Goal: Find specific page/section: Find specific page/section

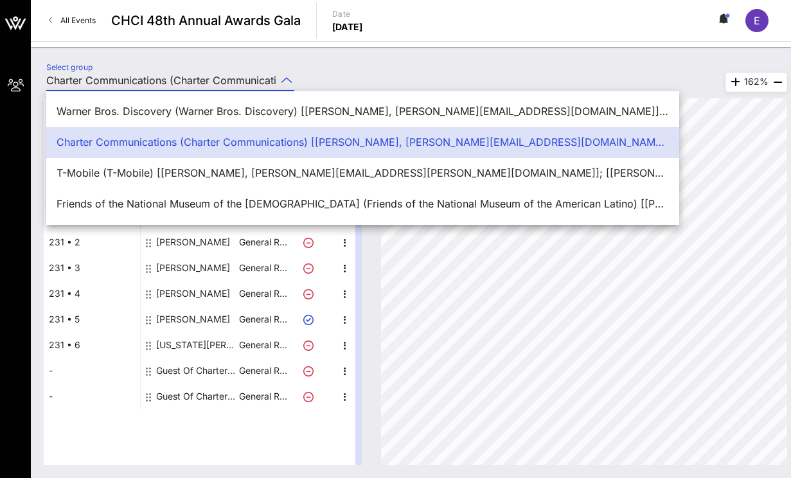
click at [64, 12] on link "All Events" at bounding box center [72, 20] width 62 height 21
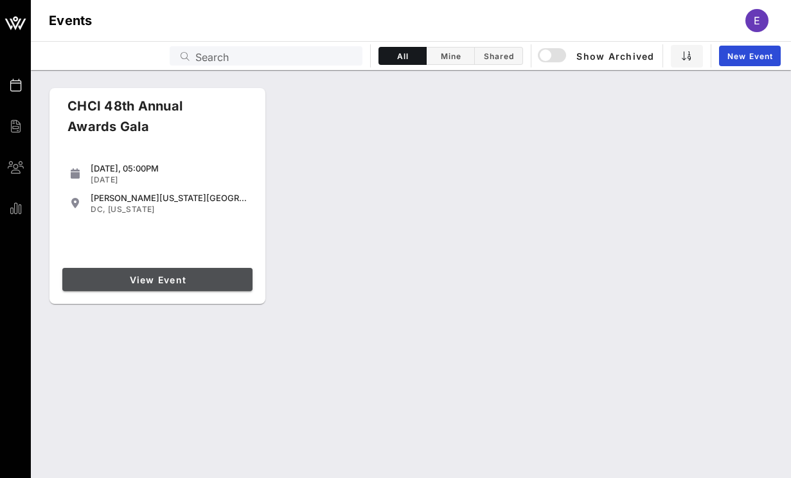
click at [163, 290] on link "View Event" at bounding box center [157, 279] width 190 height 23
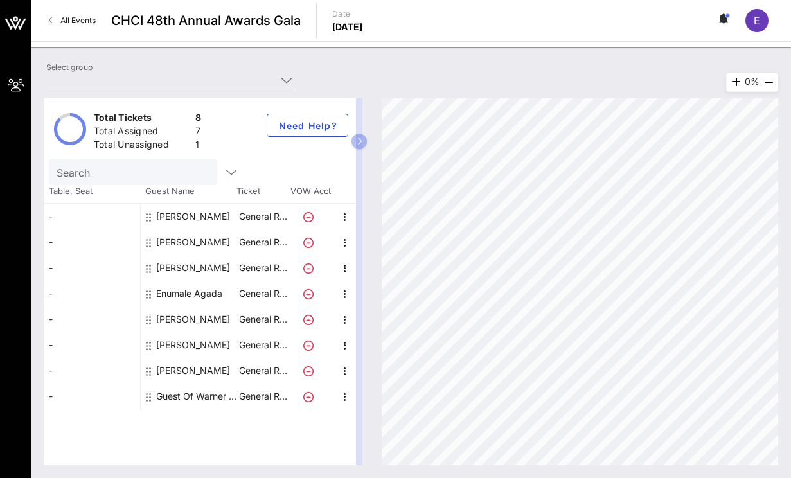
type input "Warner Bros. Discovery (Warner Bros. Discovery) [[PERSON_NAME], [PERSON_NAME][E…"
